Goal: Transaction & Acquisition: Purchase product/service

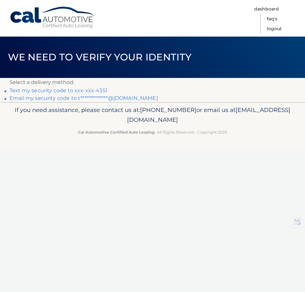
click at [100, 90] on link "Text my security code to xxx-xxx-4351" at bounding box center [59, 90] width 98 height 6
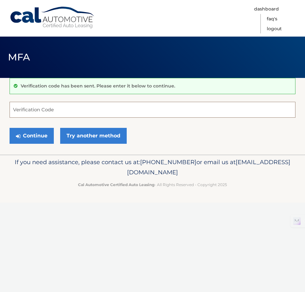
click at [101, 108] on input "Verification Code" at bounding box center [153, 110] width 286 height 16
type input "930360"
click at [10, 128] on button "Continue" at bounding box center [32, 136] width 44 height 16
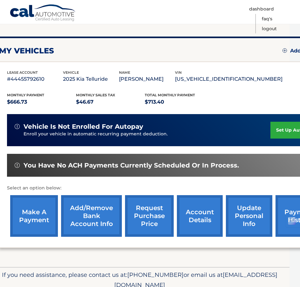
scroll to position [98, 10]
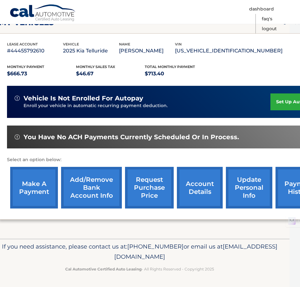
click at [37, 187] on link "make a payment" at bounding box center [34, 188] width 48 height 42
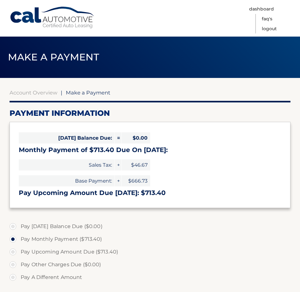
select select "ZDRlYTA5OWEtNzU2ZS00YjQxLWI0ZGUtNzY2MGNhNDVkZTA0"
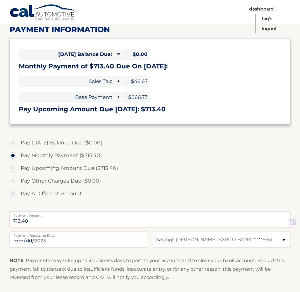
scroll to position [84, 0]
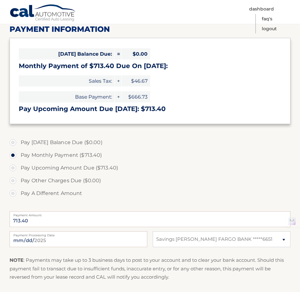
click at [67, 169] on label "Pay Upcoming Amount Due ($713.40)" at bounding box center [150, 168] width 281 height 13
click at [18, 169] on input "Pay Upcoming Amount Due ($713.40)" at bounding box center [15, 167] width 6 height 10
radio input "true"
click at [80, 239] on input "2025-08-19" at bounding box center [79, 239] width 138 height 16
type input "2025-09-01"
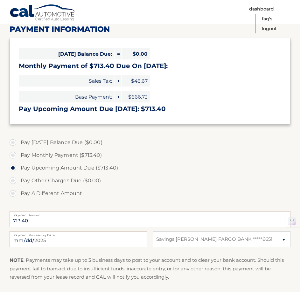
click at [190, 198] on label "Pay A Different Amount" at bounding box center [150, 193] width 281 height 13
click at [18, 197] on input "Pay A Different Amount" at bounding box center [15, 192] width 6 height 10
radio input "true"
click at [68, 172] on label "Pay Upcoming Amount Due ($713.40)" at bounding box center [150, 168] width 281 height 13
click at [18, 172] on input "Pay Upcoming Amount Due ($713.40)" at bounding box center [15, 167] width 6 height 10
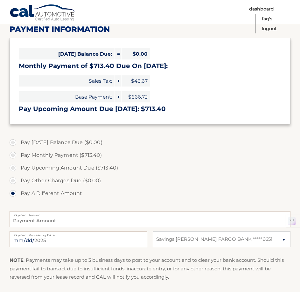
radio input "true"
type input "713.40"
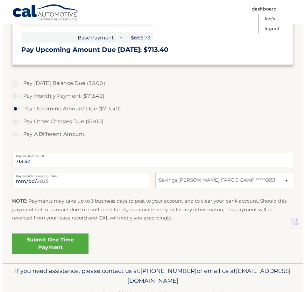
scroll to position [143, 0]
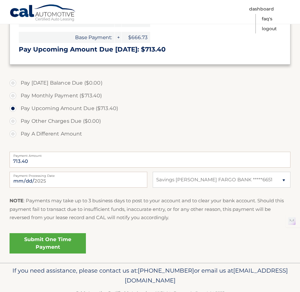
click at [52, 238] on link "Submit One Time Payment" at bounding box center [48, 243] width 76 height 20
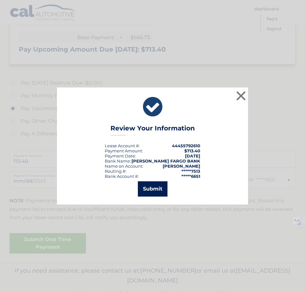
click at [150, 185] on button "Submit" at bounding box center [153, 188] width 30 height 15
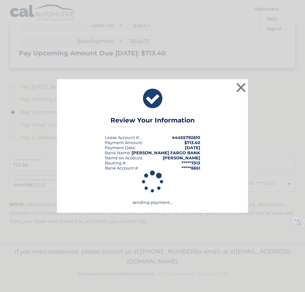
scroll to position [140, 0]
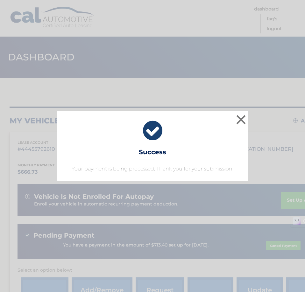
click at [232, 120] on icon at bounding box center [152, 130] width 175 height 23
click at [239, 119] on button "×" at bounding box center [240, 119] width 13 height 13
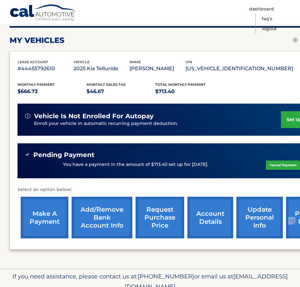
scroll to position [110, 0]
